Goal: Task Accomplishment & Management: Complete application form

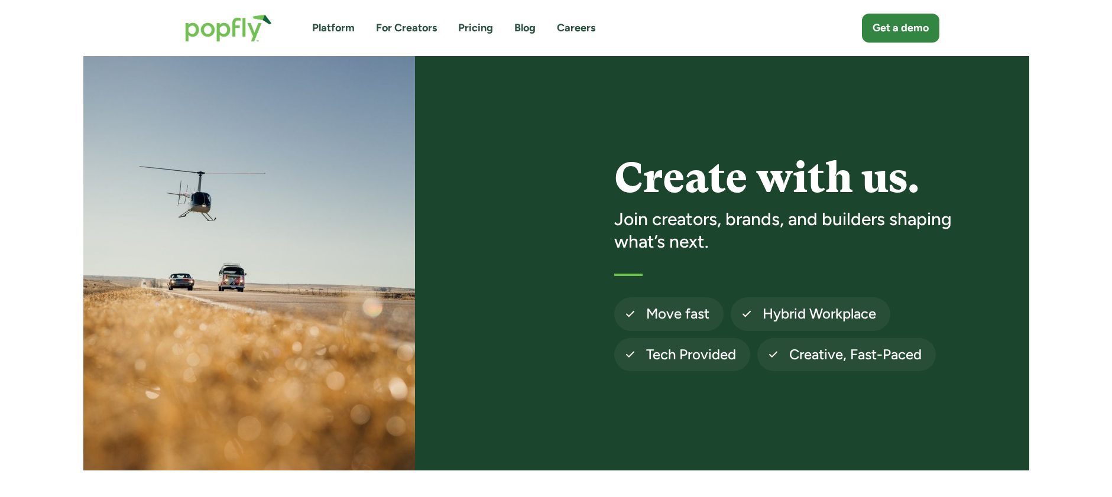
click at [390, 22] on link "For Creators" at bounding box center [406, 28] width 61 height 15
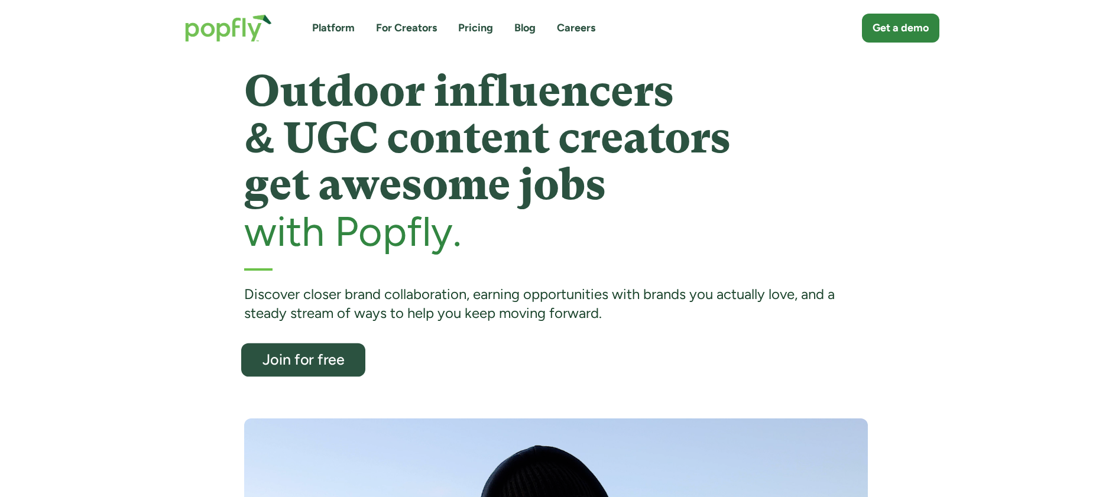
click at [321, 360] on div "Join for free" at bounding box center [303, 359] width 102 height 15
